Goal: Use online tool/utility: Utilize a website feature to perform a specific function

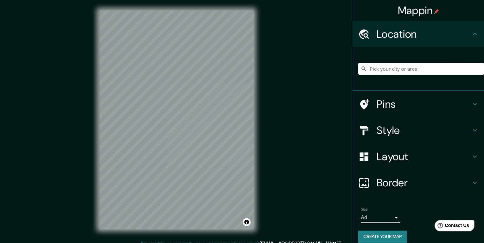
click at [410, 65] on input "Pick your city or area" at bounding box center [421, 69] width 126 height 12
click at [411, 70] on input "[PERSON_NAME]" at bounding box center [421, 69] width 126 height 12
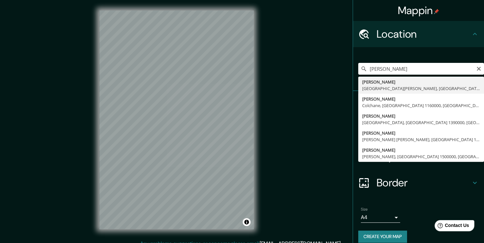
type input "[PERSON_NAME], [GEOGRAPHIC_DATA][PERSON_NAME], [GEOGRAPHIC_DATA]"
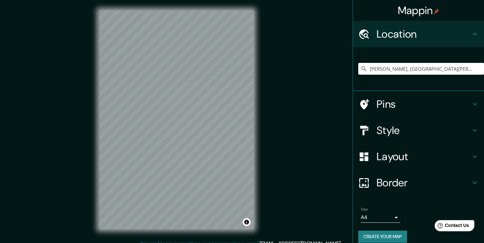
click at [377, 134] on h4 "Style" at bounding box center [424, 130] width 94 height 13
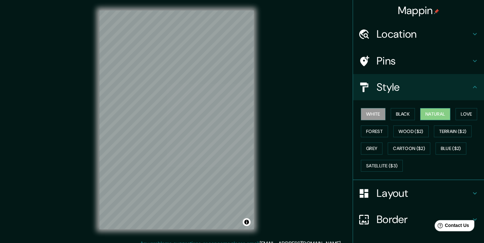
click at [428, 114] on button "Natural" at bounding box center [435, 114] width 30 height 12
click at [401, 113] on button "Black" at bounding box center [403, 114] width 25 height 12
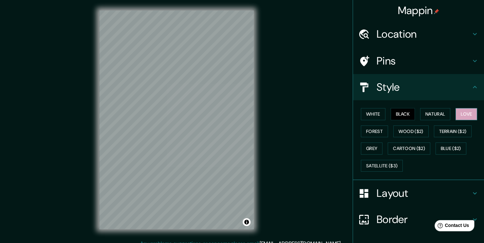
click at [462, 114] on button "Love" at bounding box center [467, 114] width 22 height 12
click at [375, 137] on div "White Black Natural Love Forest Wood ($2) Terrain ($2) Grey Cartoon ($2) Blue (…" at bounding box center [421, 139] width 126 height 69
click at [373, 130] on button "Forest" at bounding box center [374, 131] width 27 height 12
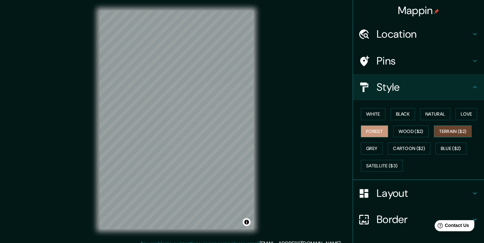
click at [436, 130] on button "Terrain ($2)" at bounding box center [453, 131] width 38 height 12
click at [376, 148] on button "Grey" at bounding box center [372, 148] width 22 height 12
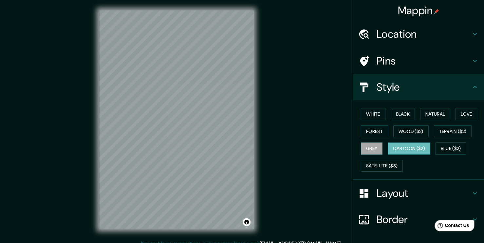
click at [413, 147] on button "Cartoon ($2)" at bounding box center [409, 148] width 43 height 12
click at [382, 163] on button "Satellite ($3)" at bounding box center [382, 166] width 42 height 12
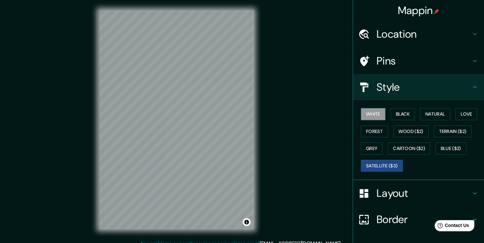
click at [380, 117] on button "White" at bounding box center [373, 114] width 25 height 12
click at [244, 220] on button "Toggle attribution" at bounding box center [247, 222] width 8 height 8
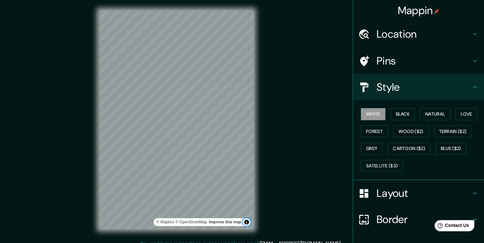
click at [244, 220] on button "Toggle attribution" at bounding box center [247, 222] width 8 height 8
click at [286, 152] on div "Mappin Location [GEOGRAPHIC_DATA], [GEOGRAPHIC_DATA][PERSON_NAME], [GEOGRAPHIC_…" at bounding box center [242, 125] width 484 height 250
click at [391, 114] on button "Black" at bounding box center [403, 114] width 25 height 12
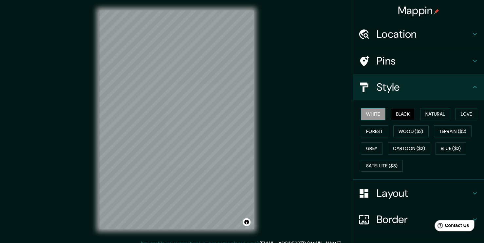
click at [378, 115] on button "White" at bounding box center [373, 114] width 25 height 12
click at [53, 195] on div "Mappin Location [GEOGRAPHIC_DATA], [GEOGRAPHIC_DATA][PERSON_NAME], [GEOGRAPHIC_…" at bounding box center [242, 125] width 484 height 250
click at [328, 98] on div "Mappin Location [GEOGRAPHIC_DATA], [GEOGRAPHIC_DATA][PERSON_NAME], [GEOGRAPHIC_…" at bounding box center [242, 125] width 484 height 250
click at [160, 120] on div at bounding box center [159, 119] width 5 height 5
click at [210, 130] on div at bounding box center [208, 130] width 5 height 5
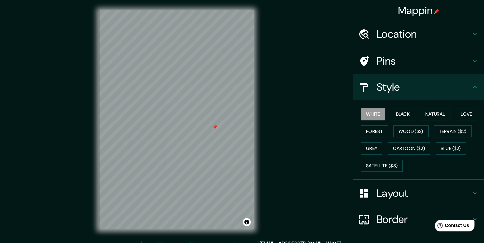
click at [215, 128] on div at bounding box center [214, 126] width 5 height 5
click at [336, 98] on div "Mappin Location [GEOGRAPHIC_DATA], [GEOGRAPHIC_DATA][PERSON_NAME], [GEOGRAPHIC_…" at bounding box center [242, 125] width 484 height 250
click at [387, 163] on button "Satellite ($3)" at bounding box center [382, 166] width 42 height 12
click at [366, 111] on button "White" at bounding box center [373, 114] width 25 height 12
click at [317, 167] on div "Mappin Location [GEOGRAPHIC_DATA], [GEOGRAPHIC_DATA][PERSON_NAME], [GEOGRAPHIC_…" at bounding box center [242, 125] width 484 height 250
